Goal: Task Accomplishment & Management: Manage account settings

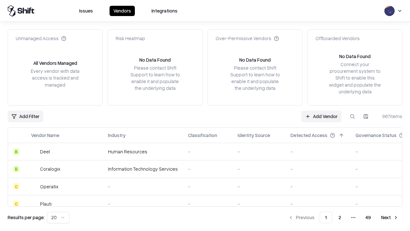
click at [321, 116] on link "Add Vendor" at bounding box center [322, 117] width 40 height 12
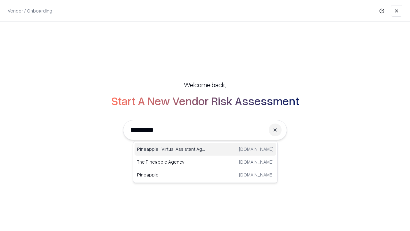
click at [205, 149] on div "Pineapple | Virtual Assistant Agency trypineapple.com" at bounding box center [206, 149] width 142 height 13
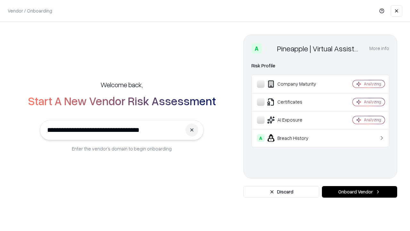
type input "**********"
click at [360, 192] on button "Onboard Vendor" at bounding box center [359, 192] width 75 height 12
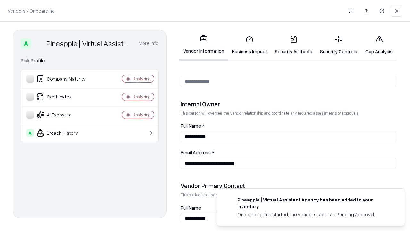
scroll to position [332, 0]
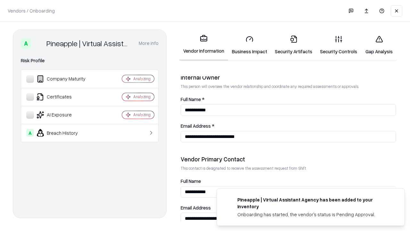
click at [294, 45] on link "Security Artifacts" at bounding box center [293, 45] width 45 height 30
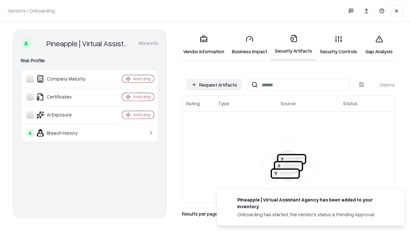
click at [214, 85] on button "Request Artifacts" at bounding box center [215, 85] width 56 height 12
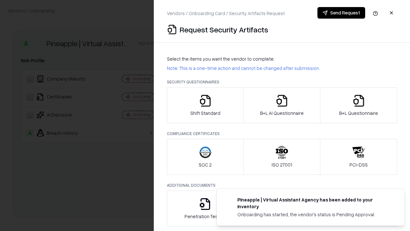
click at [359, 105] on icon "button" at bounding box center [359, 100] width 13 height 13
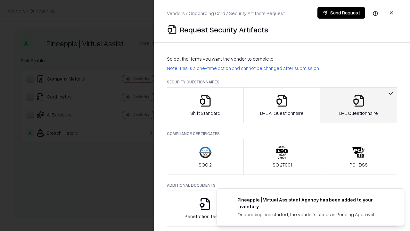
click at [282, 105] on icon "button" at bounding box center [282, 100] width 13 height 13
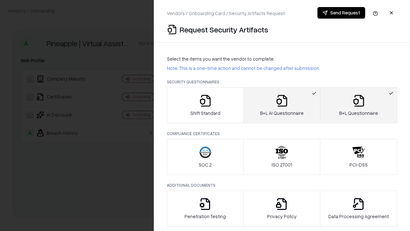
click at [341, 13] on button "Send Request" at bounding box center [342, 13] width 48 height 12
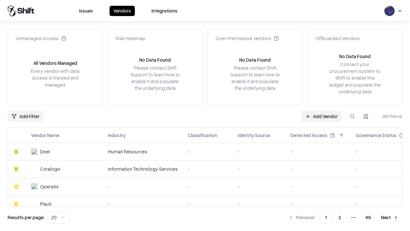
click at [353, 116] on button at bounding box center [353, 117] width 12 height 12
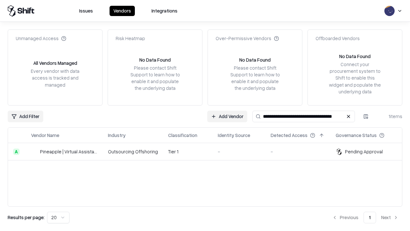
type input "**********"
click at [209, 151] on td "Tier 1" at bounding box center [188, 151] width 50 height 17
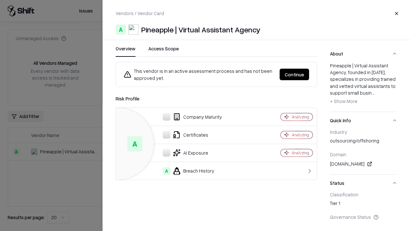
click at [295, 74] on button "Continue" at bounding box center [294, 75] width 29 height 12
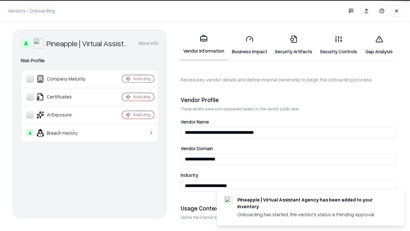
click at [294, 45] on link "Security Artifacts" at bounding box center [293, 45] width 45 height 30
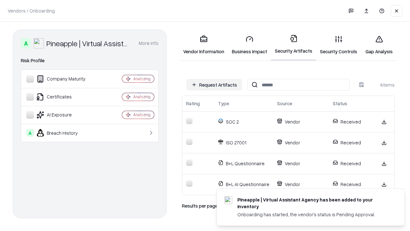
click at [379, 45] on link "Gap Analysis" at bounding box center [379, 45] width 36 height 30
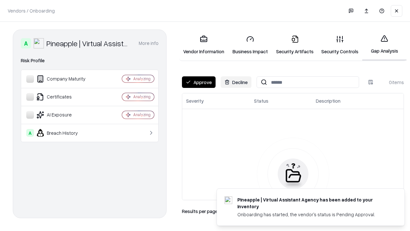
click at [199, 82] on button "Approve" at bounding box center [199, 82] width 34 height 12
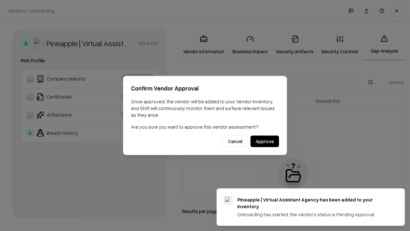
click at [265, 141] on button "Approve" at bounding box center [265, 142] width 29 height 12
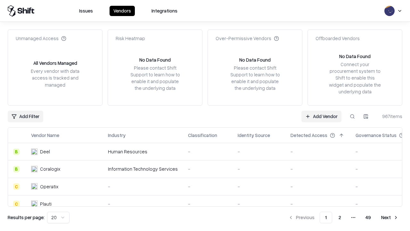
type input "**********"
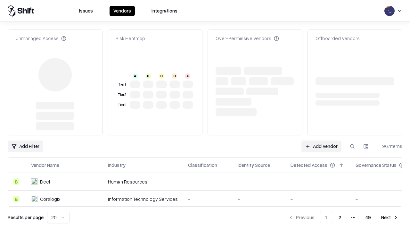
click at [321, 140] on link "Add Vendor" at bounding box center [322, 146] width 40 height 12
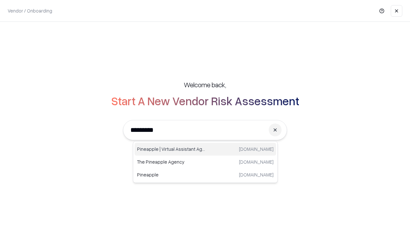
click at [205, 149] on div "Pineapple | Virtual Assistant Agency [DOMAIN_NAME]" at bounding box center [206, 149] width 142 height 13
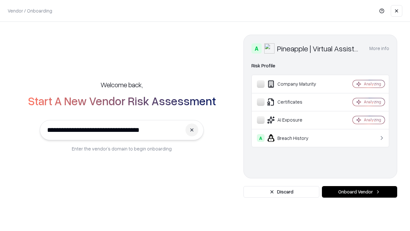
type input "**********"
click at [360, 192] on button "Onboard Vendor" at bounding box center [359, 192] width 75 height 12
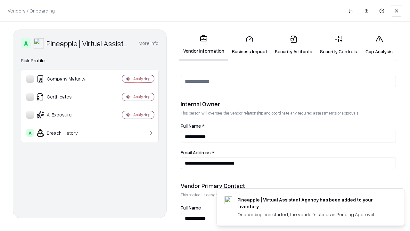
scroll to position [332, 0]
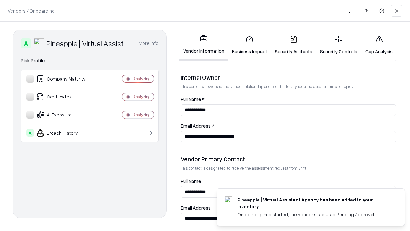
click at [379, 45] on link "Gap Analysis" at bounding box center [379, 45] width 36 height 30
